Goal: Task Accomplishment & Management: Manage account settings

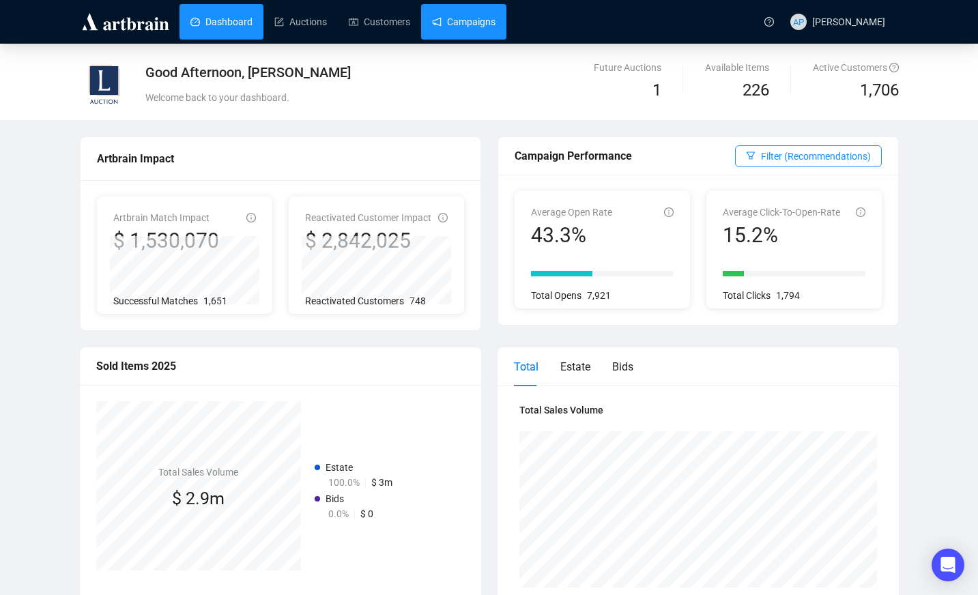
click at [451, 17] on link "Campaigns" at bounding box center [463, 21] width 63 height 35
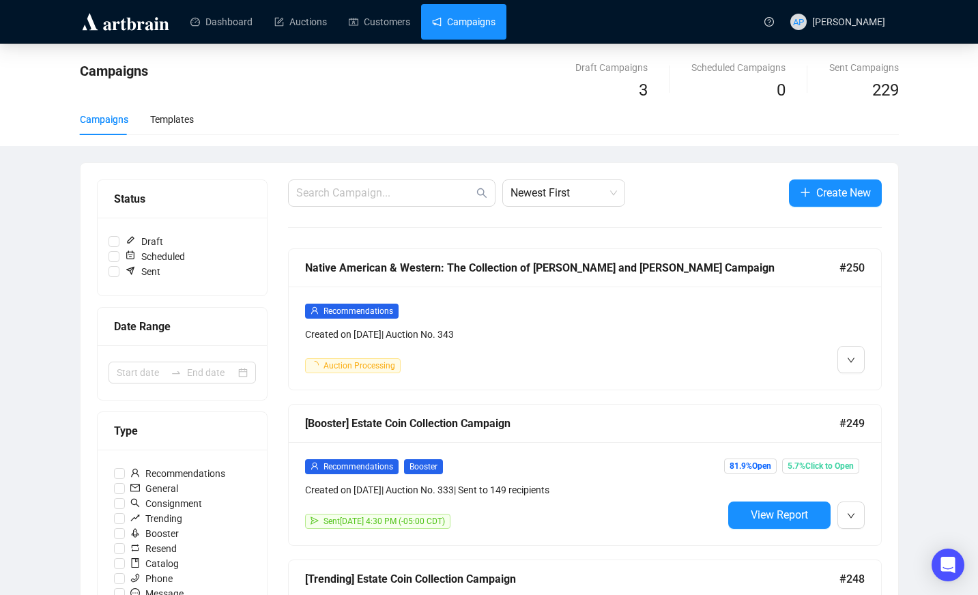
click at [375, 368] on span "Auction Processing" at bounding box center [359, 366] width 72 height 10
